Goal: Find specific page/section: Find specific page/section

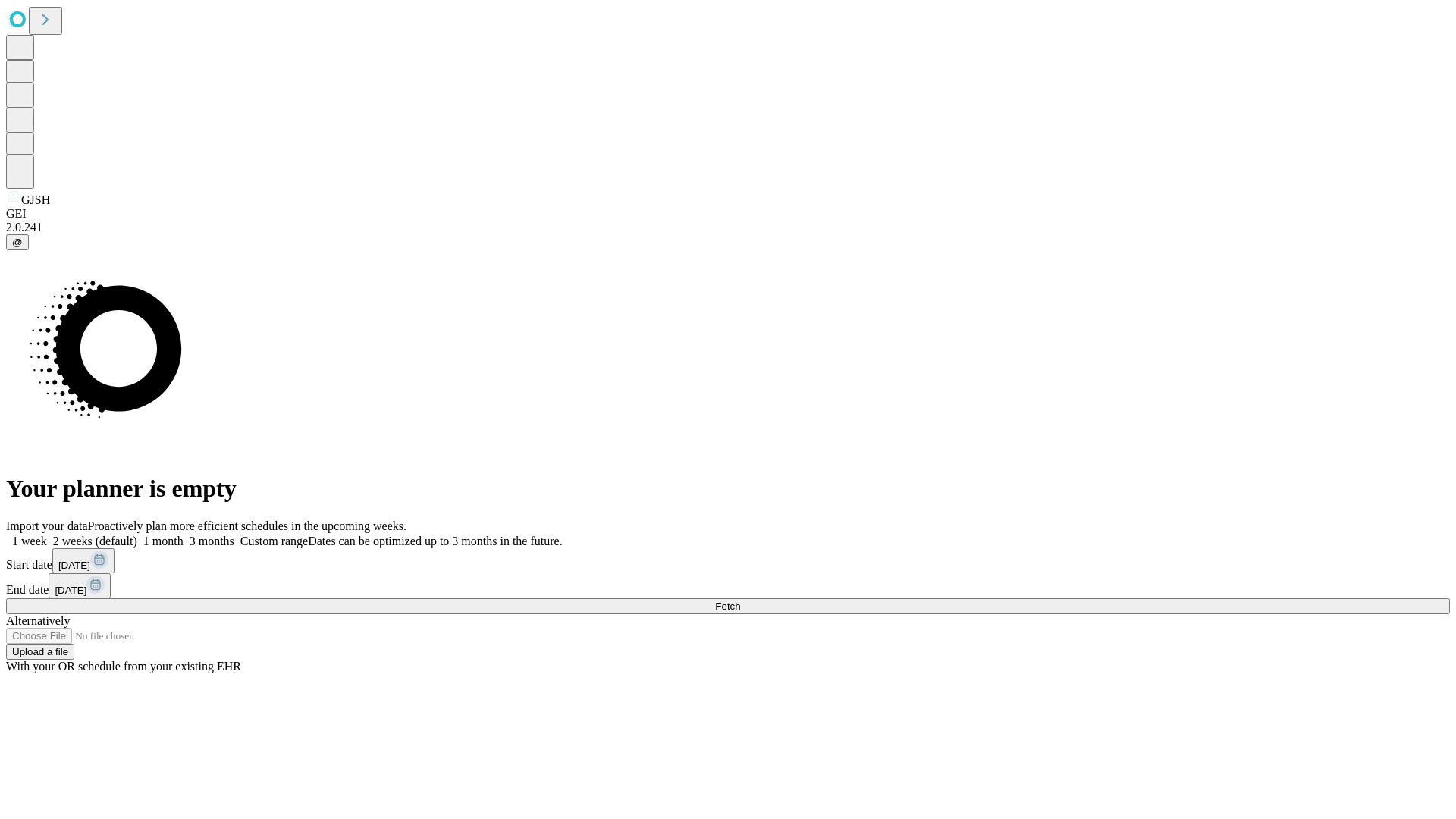
click at [740, 601] on span "Fetch" at bounding box center [728, 606] width 25 height 11
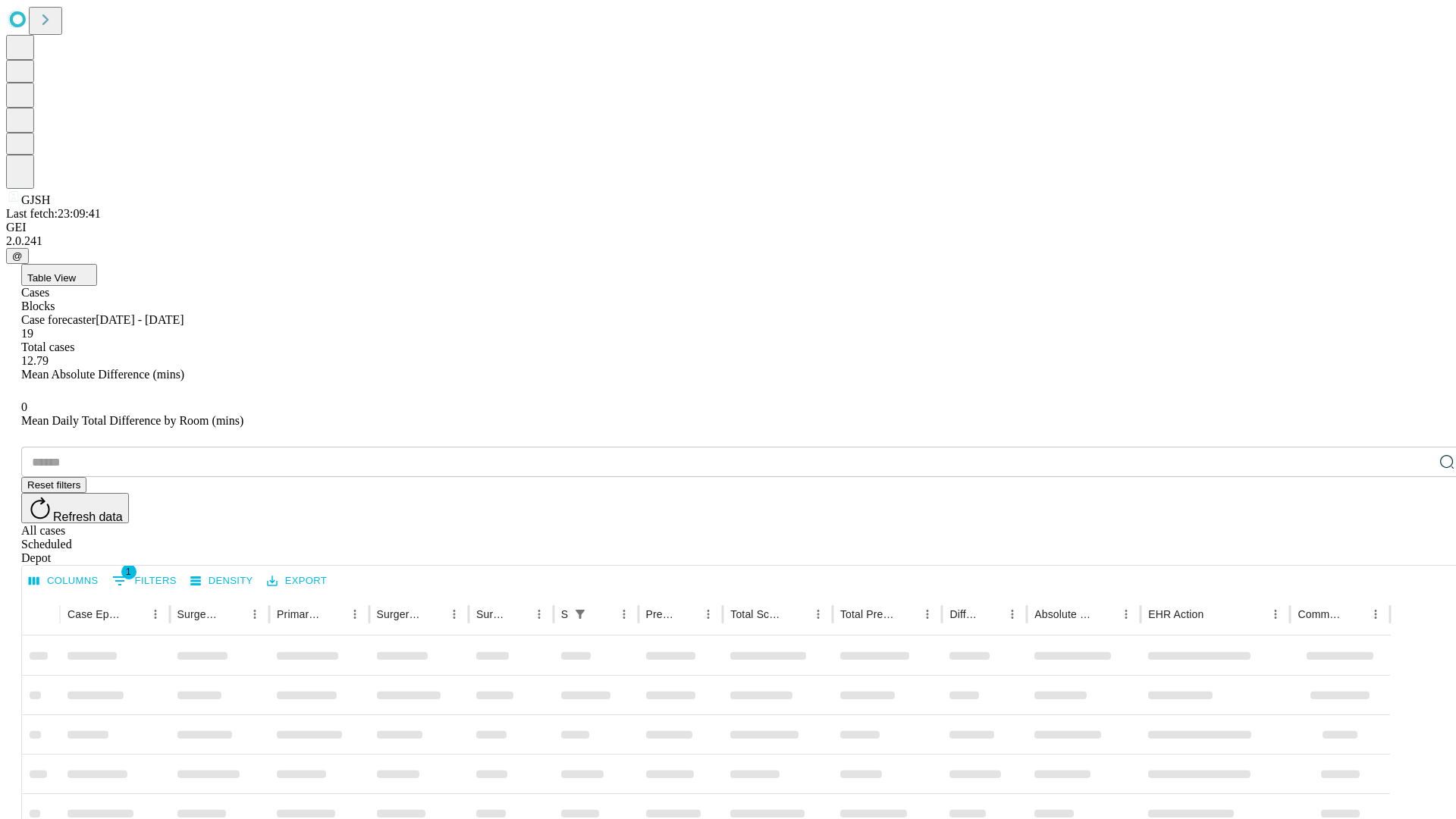
click at [1416, 551] on div "Depot" at bounding box center [743, 558] width 1443 height 13
